Goal: Task Accomplishment & Management: Use online tool/utility

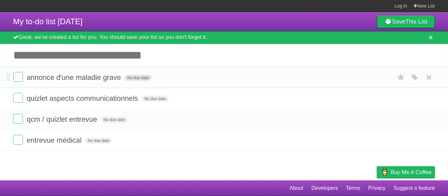
click at [147, 79] on span "No due date" at bounding box center [138, 78] width 27 height 6
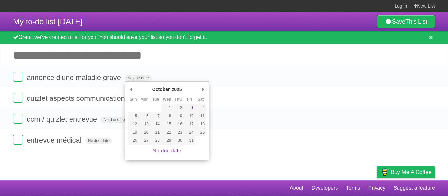
click at [188, 62] on input "Add another task" at bounding box center [224, 55] width 448 height 23
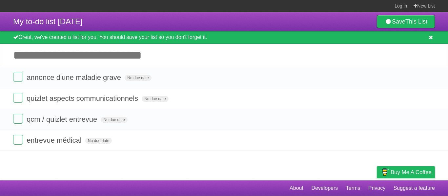
click at [430, 35] on icon at bounding box center [431, 38] width 4 height 6
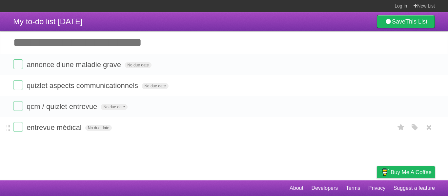
click at [23, 130] on form "entrevue médical No due date White Red Blue Green Purple Orange" at bounding box center [224, 127] width 422 height 11
click at [20, 130] on label at bounding box center [18, 127] width 10 height 10
click at [18, 129] on label at bounding box center [18, 127] width 10 height 10
click at [16, 103] on label at bounding box center [18, 106] width 10 height 10
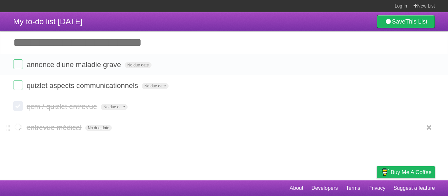
click at [16, 129] on label at bounding box center [18, 127] width 10 height 10
click at [128, 137] on li "qcm / quizlet entrevue No due date White Red Blue Green Purple Orange" at bounding box center [224, 127] width 448 height 21
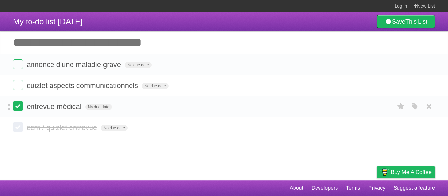
click at [22, 110] on label at bounding box center [18, 106] width 10 height 10
